Goal: Task Accomplishment & Management: Manage account settings

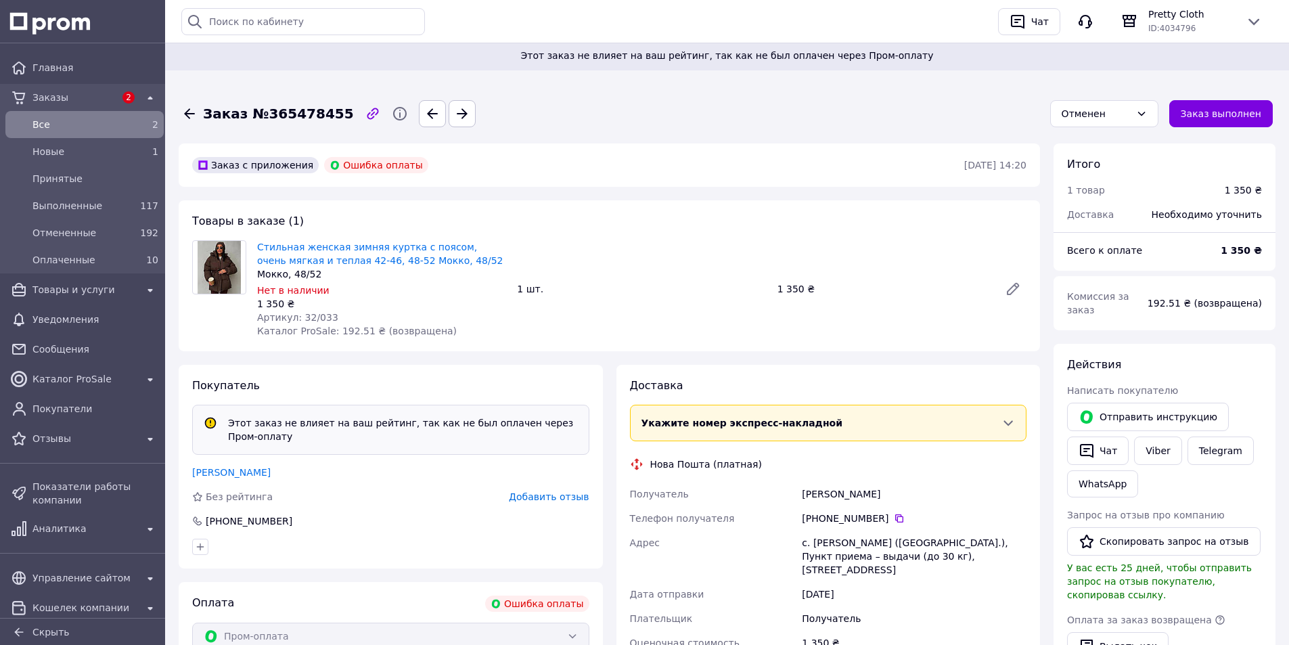
click at [506, 206] on div "Товары в заказе (1) Стильная женская зимняя куртка с поясом, очень мягкая и теп…" at bounding box center [609, 275] width 861 height 151
click at [95, 124] on span "Все" at bounding box center [81, 125] width 99 height 14
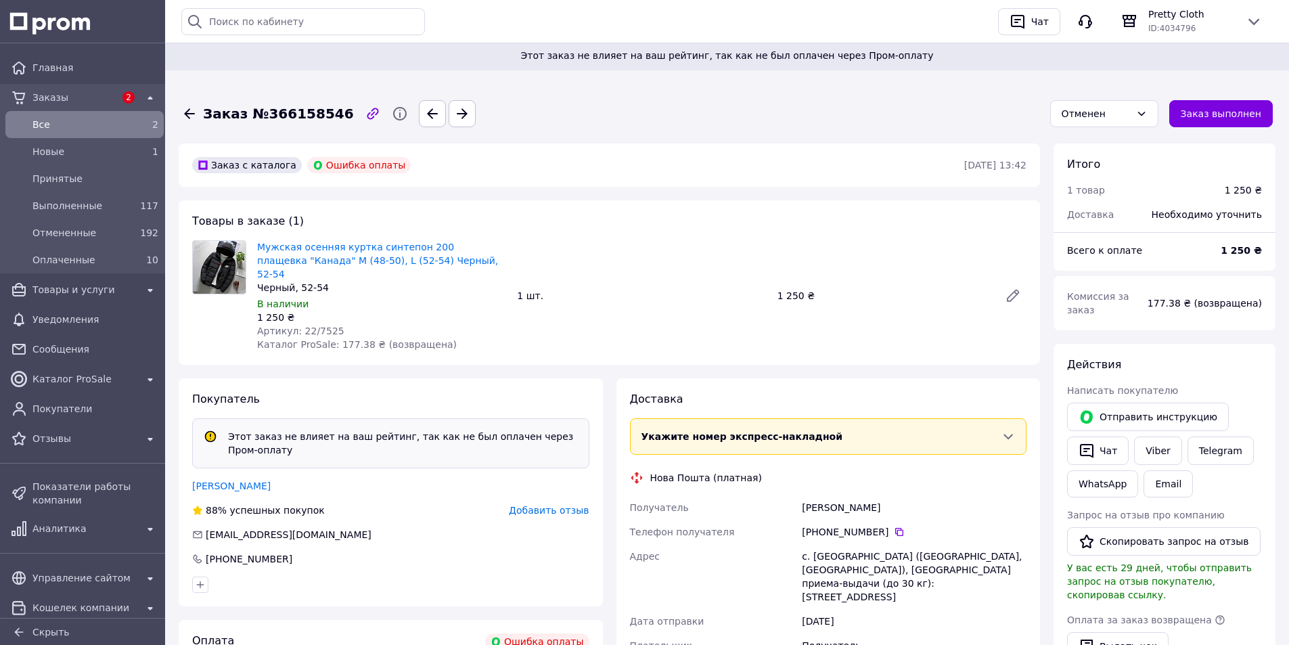
scroll to position [135, 0]
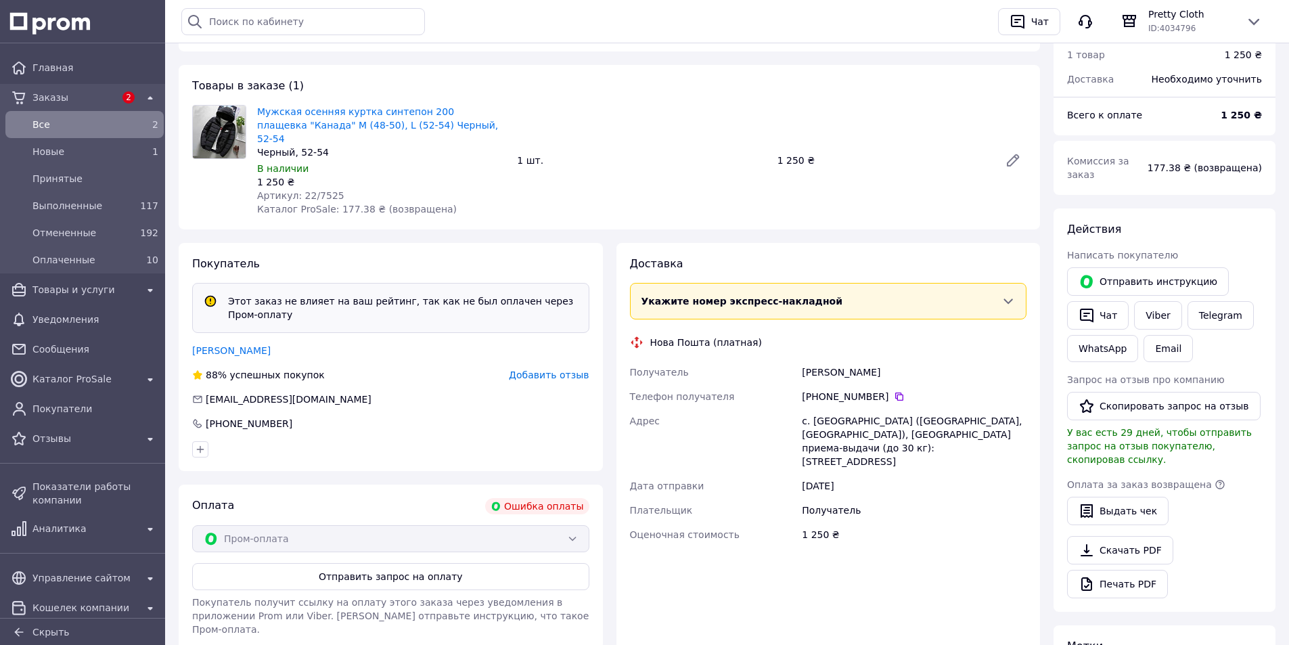
click at [478, 243] on div "Покупатель Этот заказ не влияет на ваш рейтинг, так как не был оплачен через Пр…" at bounding box center [391, 357] width 424 height 228
click at [1218, 304] on link "Telegram" at bounding box center [1220, 315] width 66 height 28
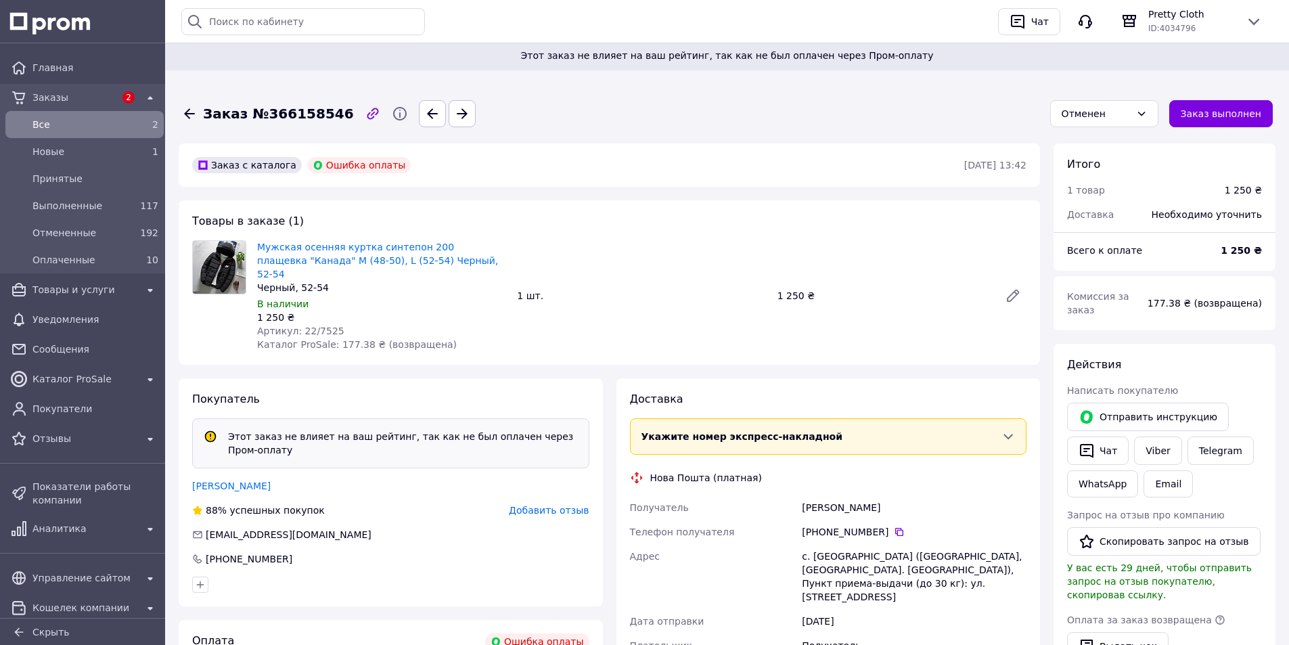
scroll to position [135, 0]
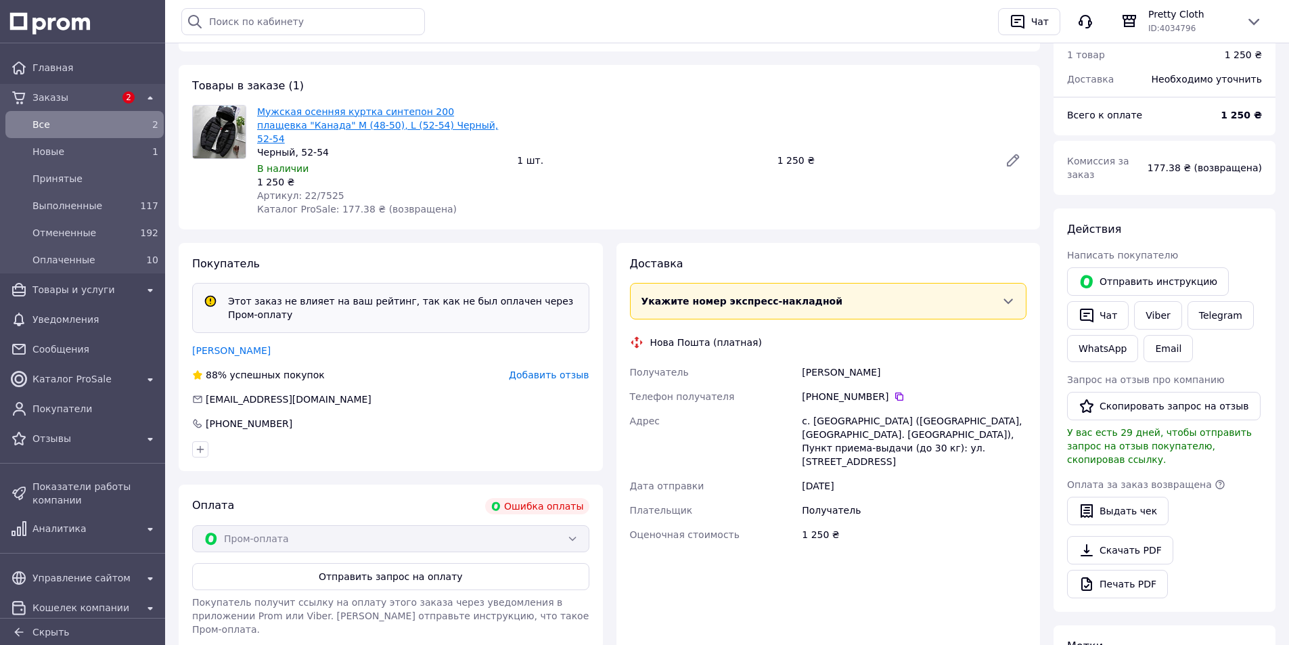
click at [329, 120] on link "Мужская осенняя куртка синтепон 200 плащевка "Канада" M (48-50), L (52-54) Черн…" at bounding box center [377, 125] width 241 height 38
click at [404, 417] on div "[PHONE_NUMBER]" at bounding box center [391, 424] width 400 height 14
click at [70, 62] on span "Главная" at bounding box center [95, 68] width 126 height 14
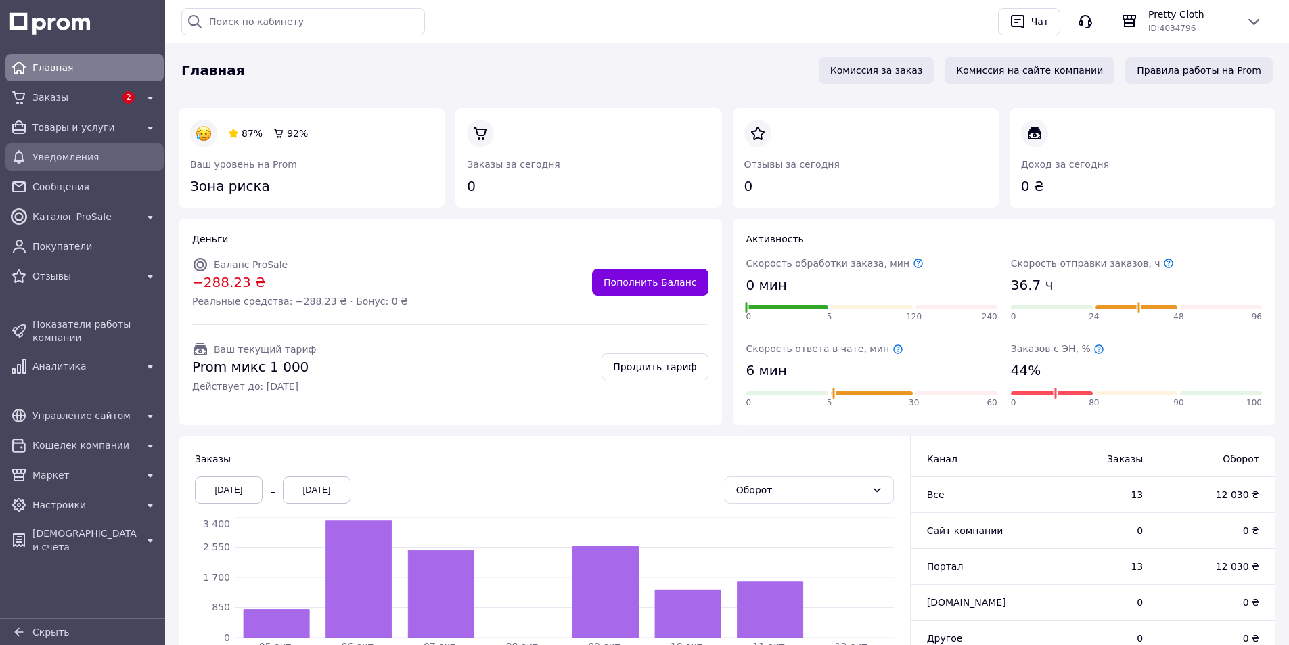
click at [80, 158] on span "Уведомления" at bounding box center [95, 157] width 126 height 14
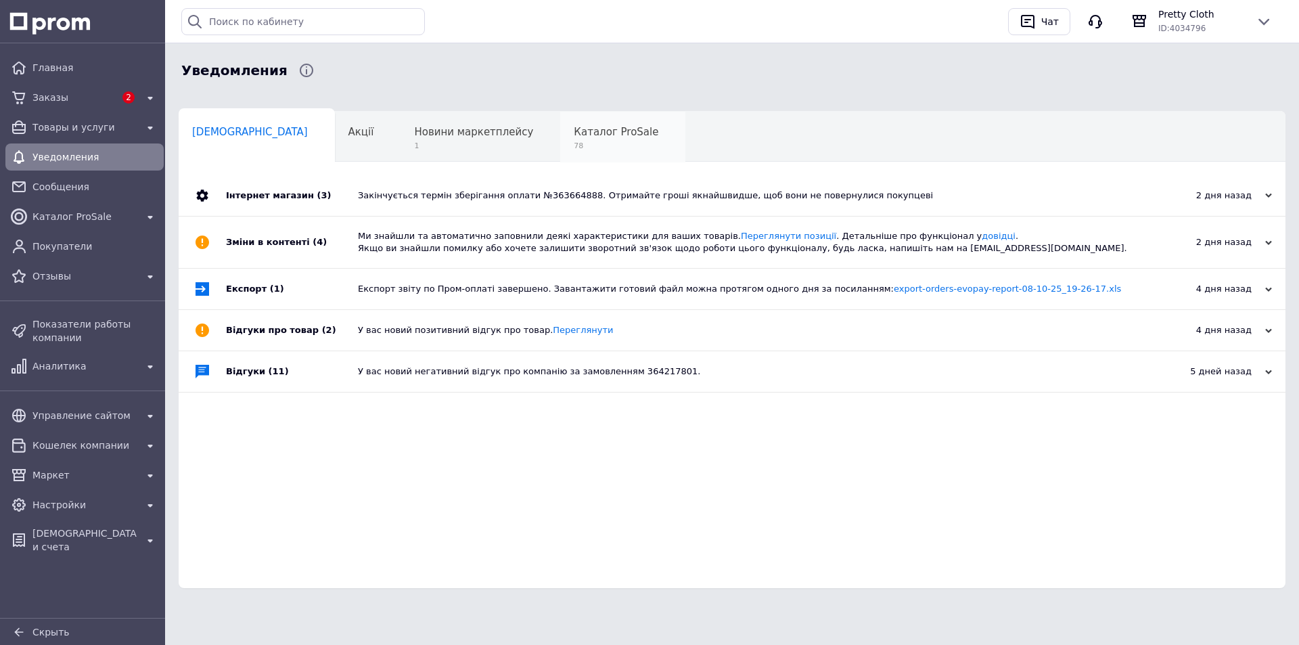
click at [574, 145] on span "78" at bounding box center [616, 146] width 85 height 10
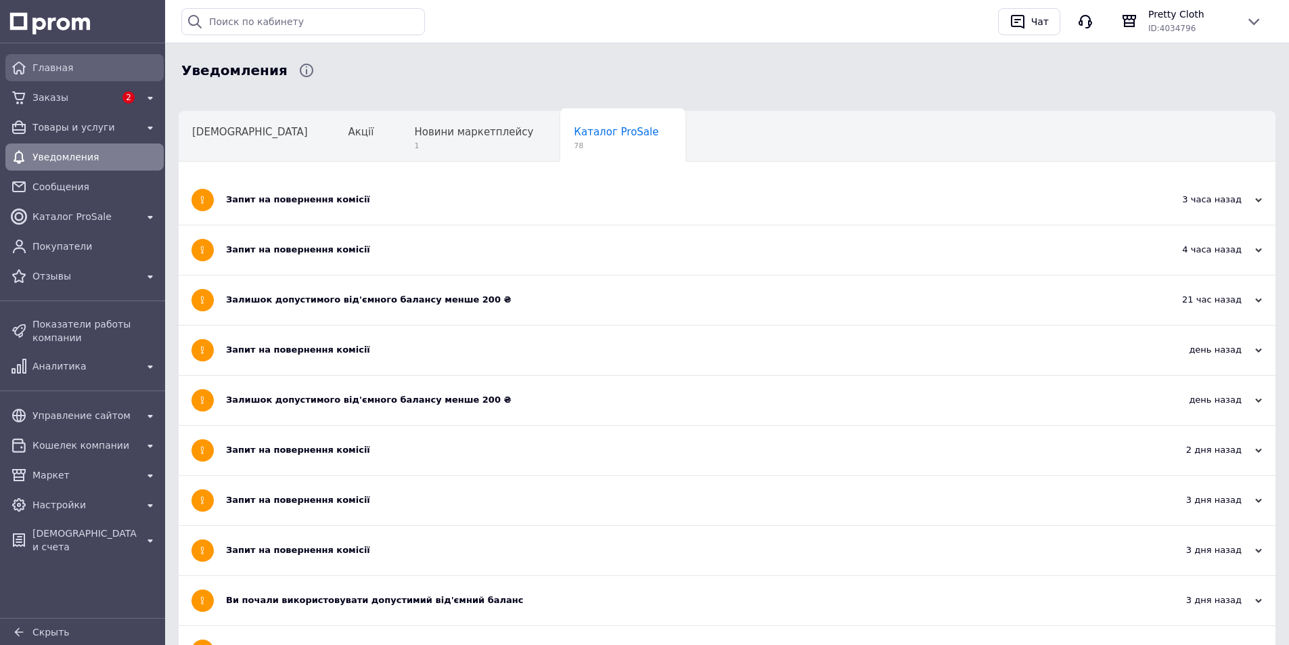
click at [67, 73] on span "Главная" at bounding box center [95, 68] width 126 height 14
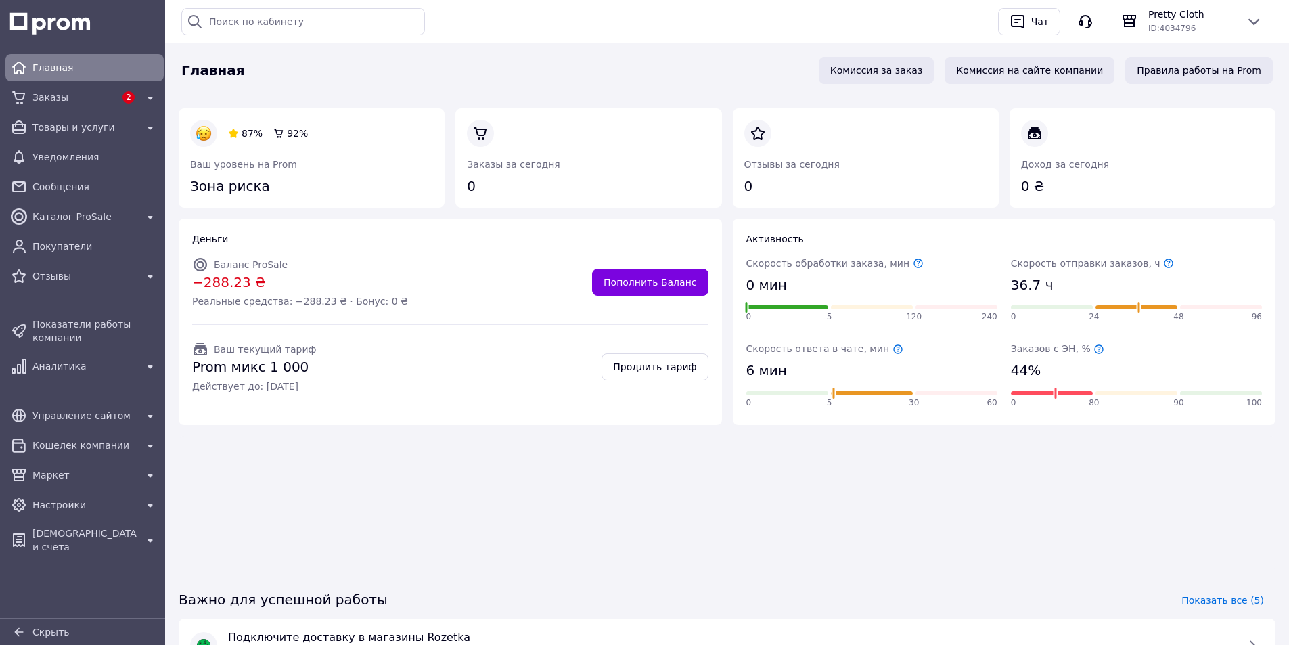
click at [342, 85] on div "Главная Комиссия за заказ Комиссия на сайте компании Правила работы на Prom" at bounding box center [726, 70] width 1107 height 54
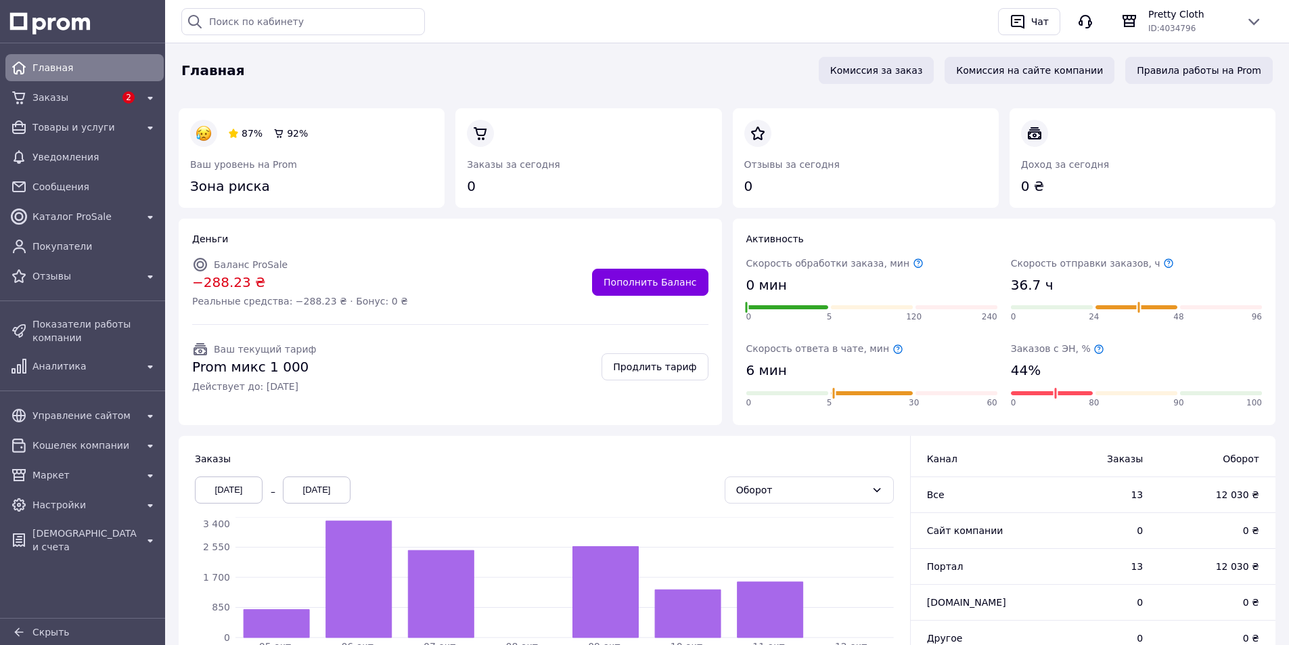
click at [466, 248] on div "Баланс ProSale −288.23 ₴ Реальные средства: −288.23 ₴ · Бонус: 0 ₴ Пополнить Ба…" at bounding box center [450, 282] width 532 height 68
click at [447, 156] on div "87% 92% Ваш уровень на Prom Зона риска" at bounding box center [311, 158] width 277 height 110
drag, startPoint x: 463, startPoint y: 66, endPoint x: 470, endPoint y: 66, distance: 6.8
click at [465, 66] on div "Главная" at bounding box center [492, 71] width 626 height 20
click at [90, 106] on div "Заказы" at bounding box center [74, 97] width 88 height 19
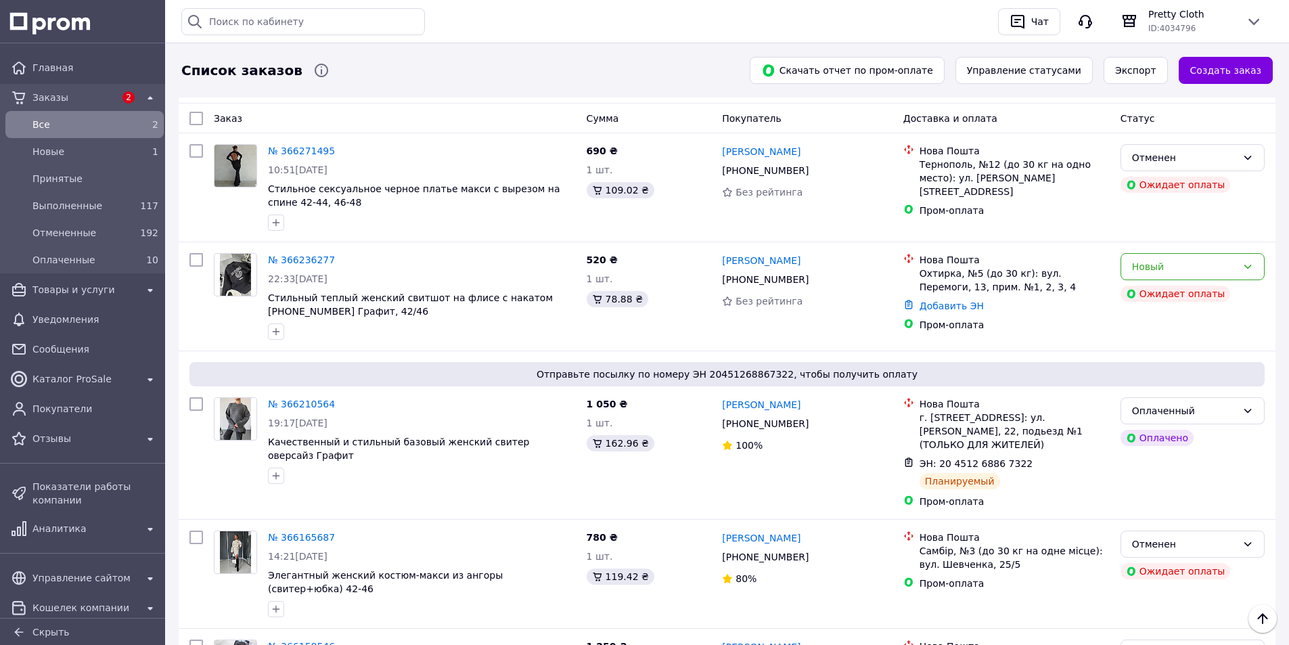
scroll to position [68, 0]
